Goal: Find specific page/section: Find specific page/section

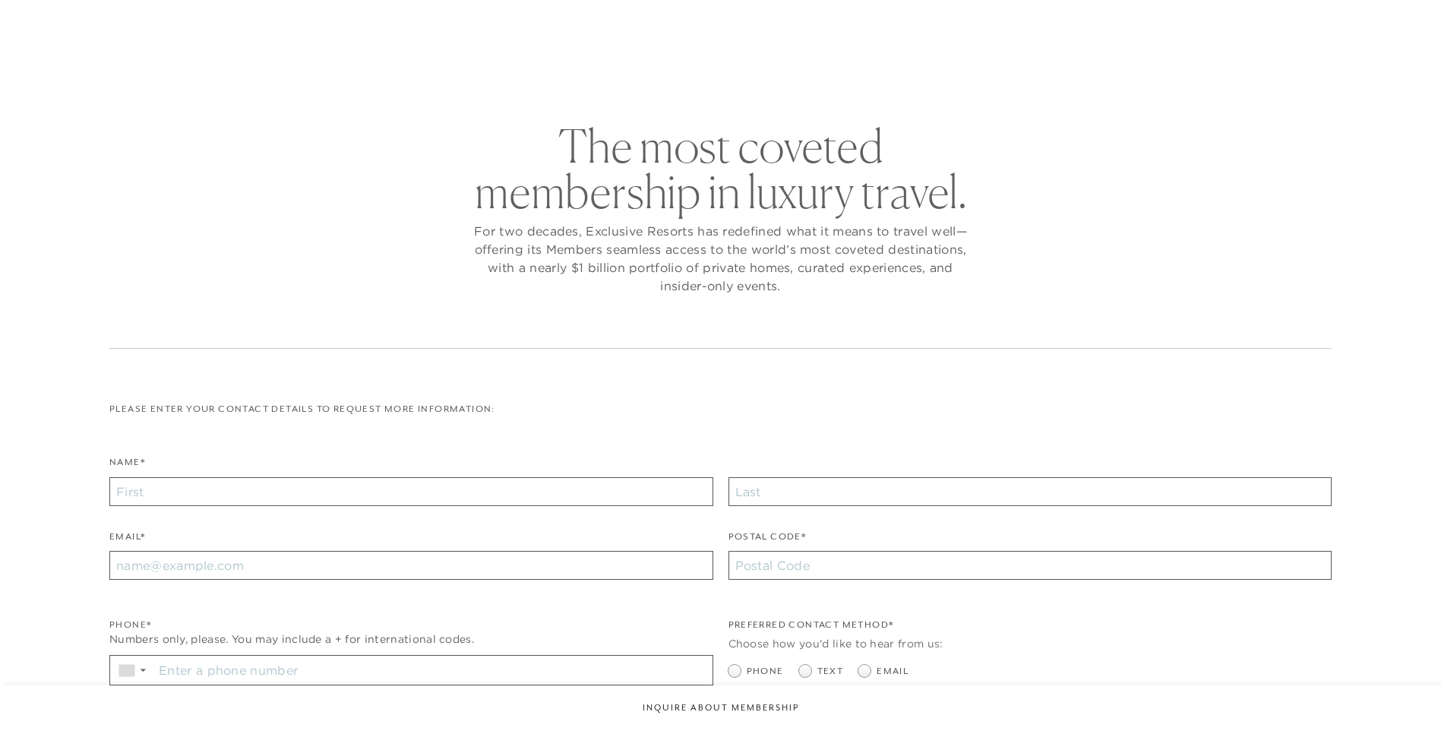
checkbox input "false"
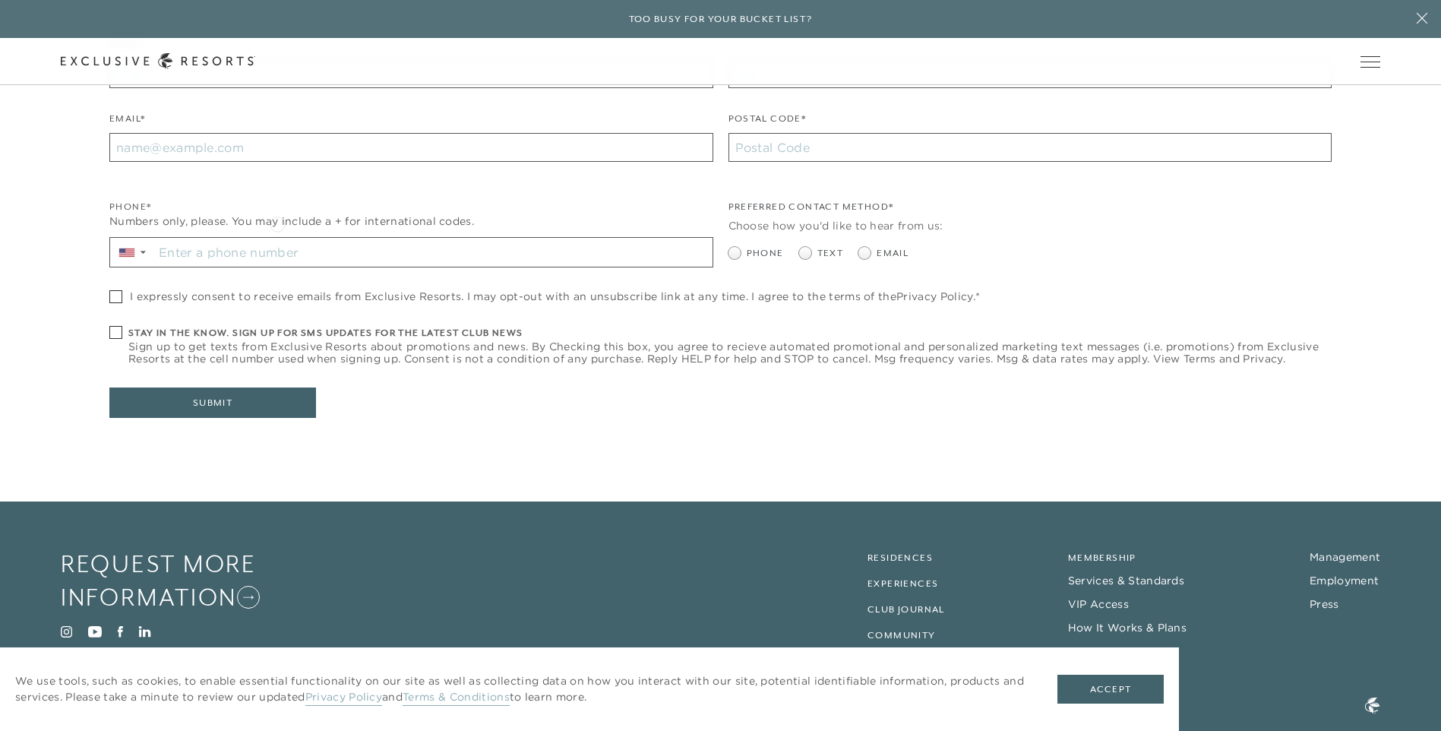
scroll to position [487, 0]
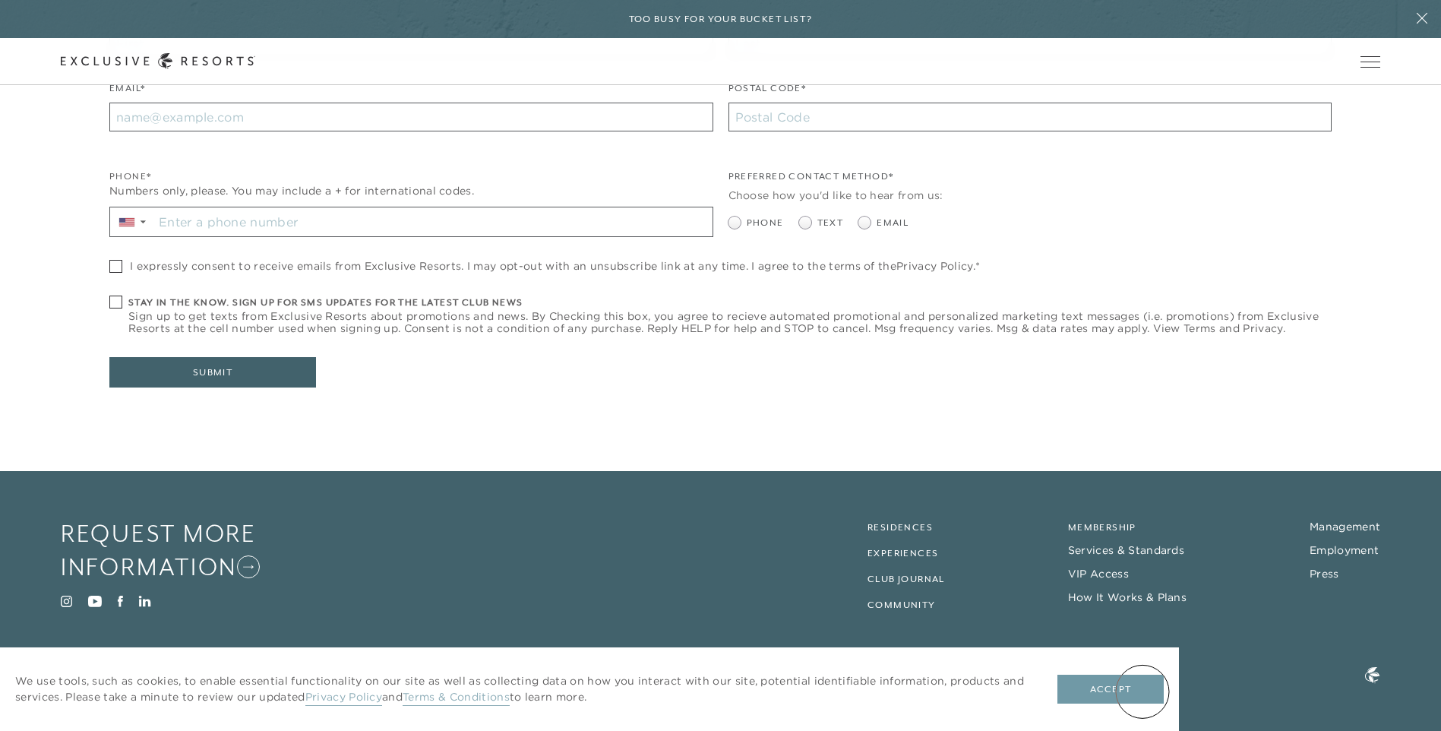
click at [1144, 691] on button "Accept" at bounding box center [1111, 689] width 106 height 29
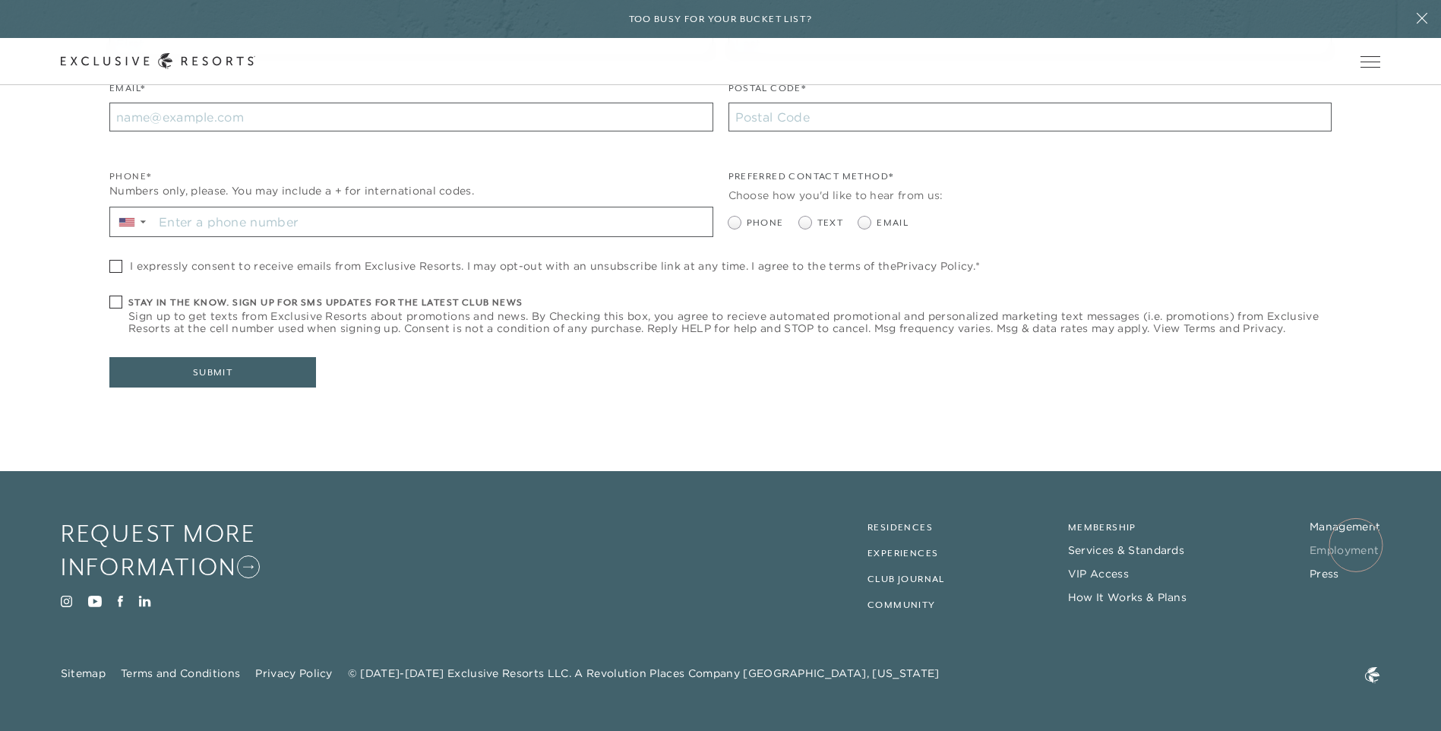
click at [1356, 545] on link "Employment" at bounding box center [1344, 550] width 69 height 14
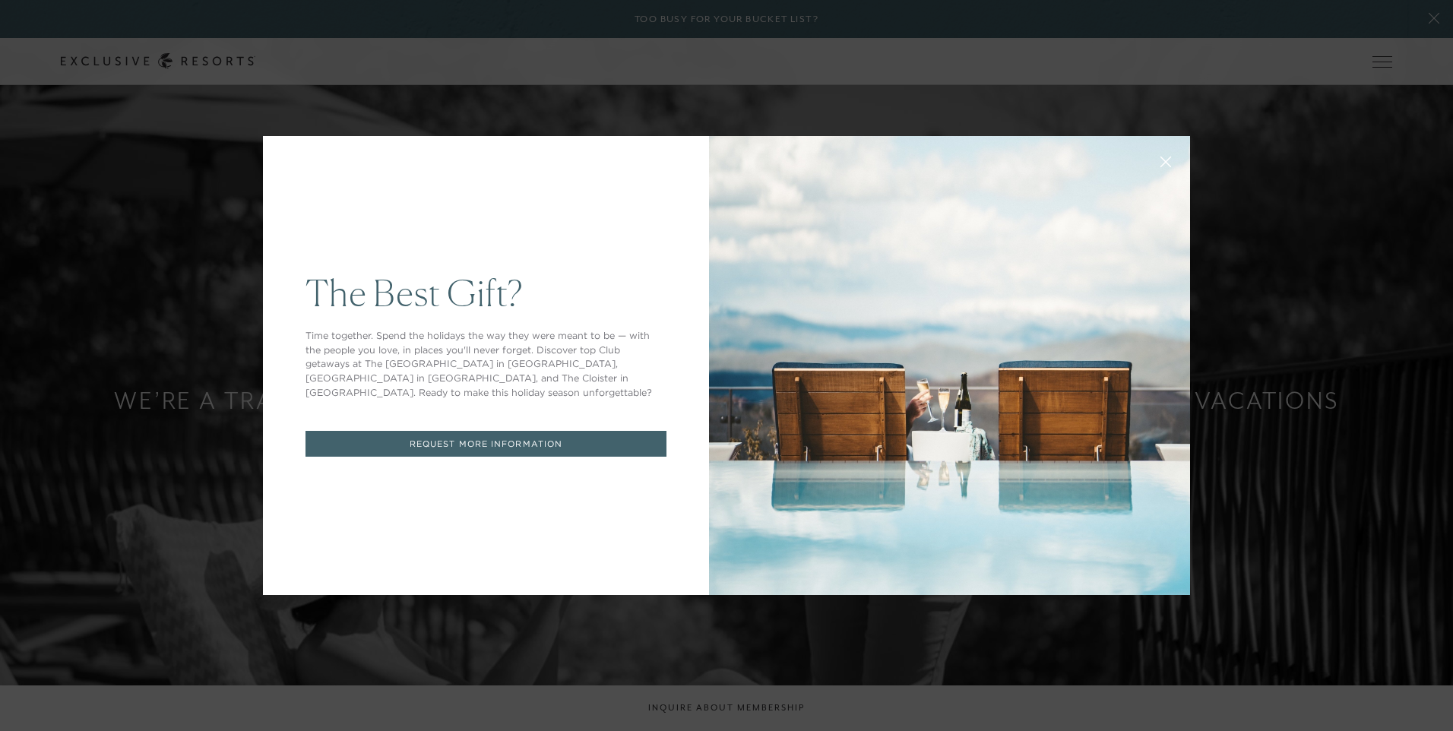
click at [453, 435] on link "REQUEST MORE INFORMATION" at bounding box center [485, 444] width 361 height 27
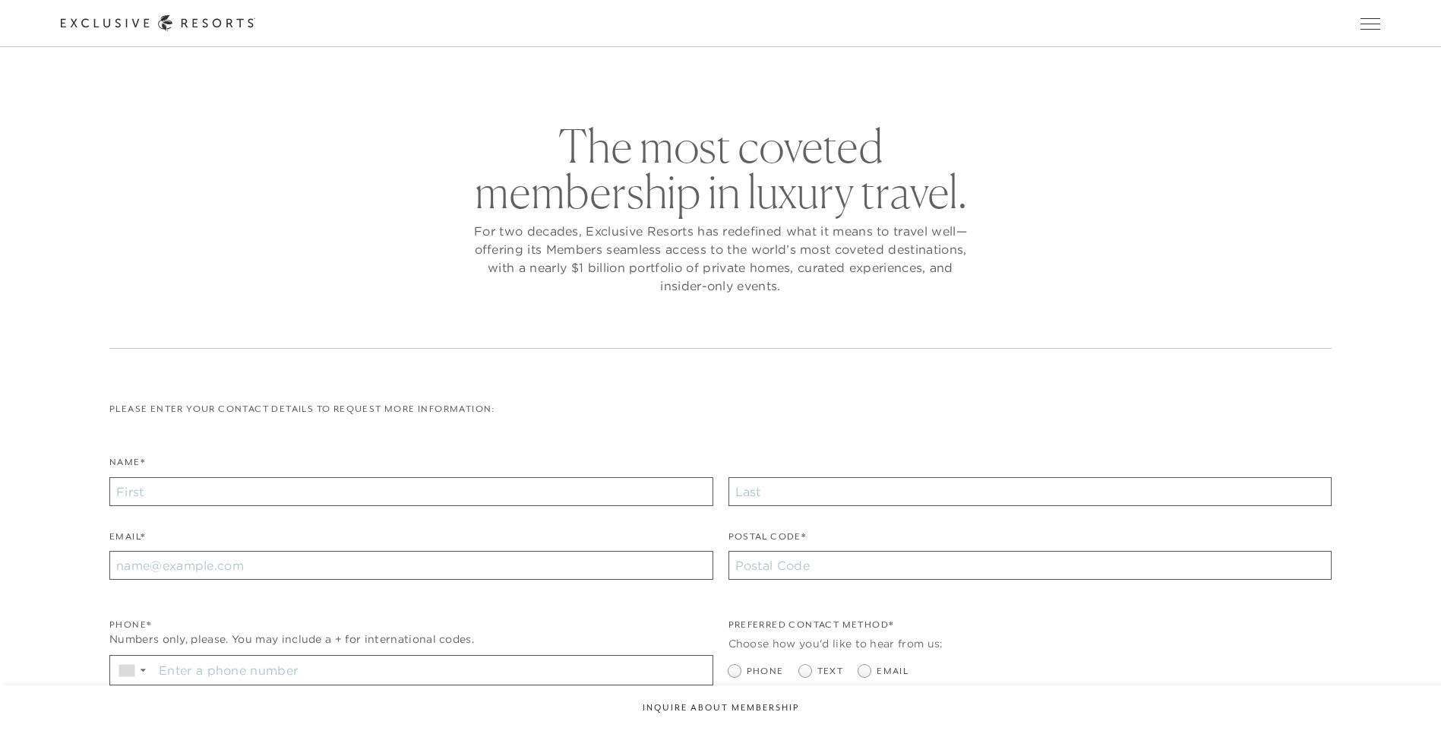
checkbox input "false"
